Goal: Information Seeking & Learning: Learn about a topic

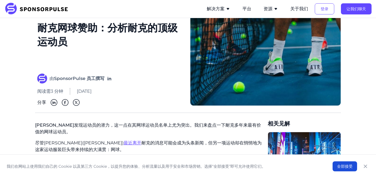
scroll to position [84, 0]
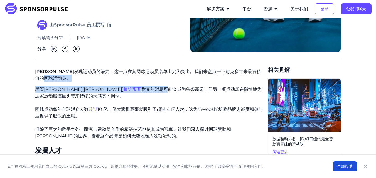
drag, startPoint x: 57, startPoint y: 85, endPoint x: 138, endPoint y: 91, distance: 80.7
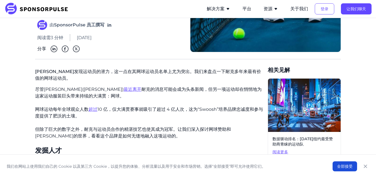
click at [105, 107] on font "10 亿，仅大满贯赛事就吸引了超过 4 亿人次，这为“Swoosh”培养品牌忠诚度和参与度提供了肥沃的土壤。" at bounding box center [149, 113] width 228 height 12
drag, startPoint x: 86, startPoint y: 118, endPoint x: 27, endPoint y: 108, distance: 59.8
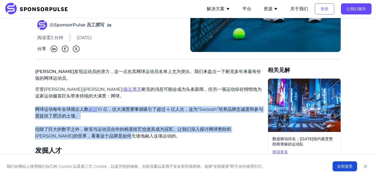
drag, startPoint x: 133, startPoint y: 139, endPoint x: 25, endPoint y: 109, distance: 112.2
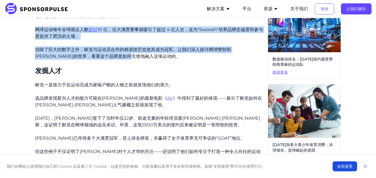
scroll to position [167, 0]
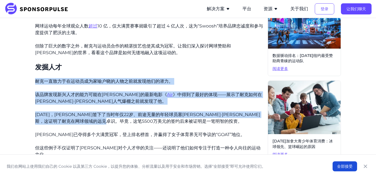
drag, startPoint x: 175, startPoint y: 121, endPoint x: 32, endPoint y: 85, distance: 147.5
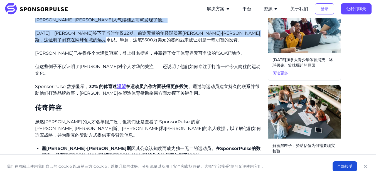
scroll to position [251, 0]
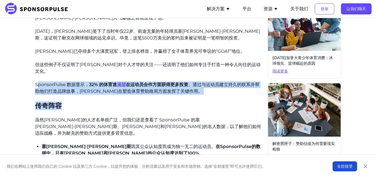
drag, startPoint x: 39, startPoint y: 78, endPoint x: 190, endPoint y: 94, distance: 152.1
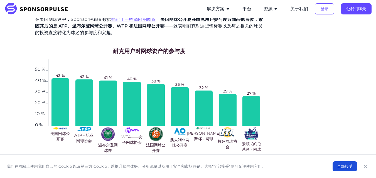
scroll to position [613, 0]
